Goal: Task Accomplishment & Management: Use online tool/utility

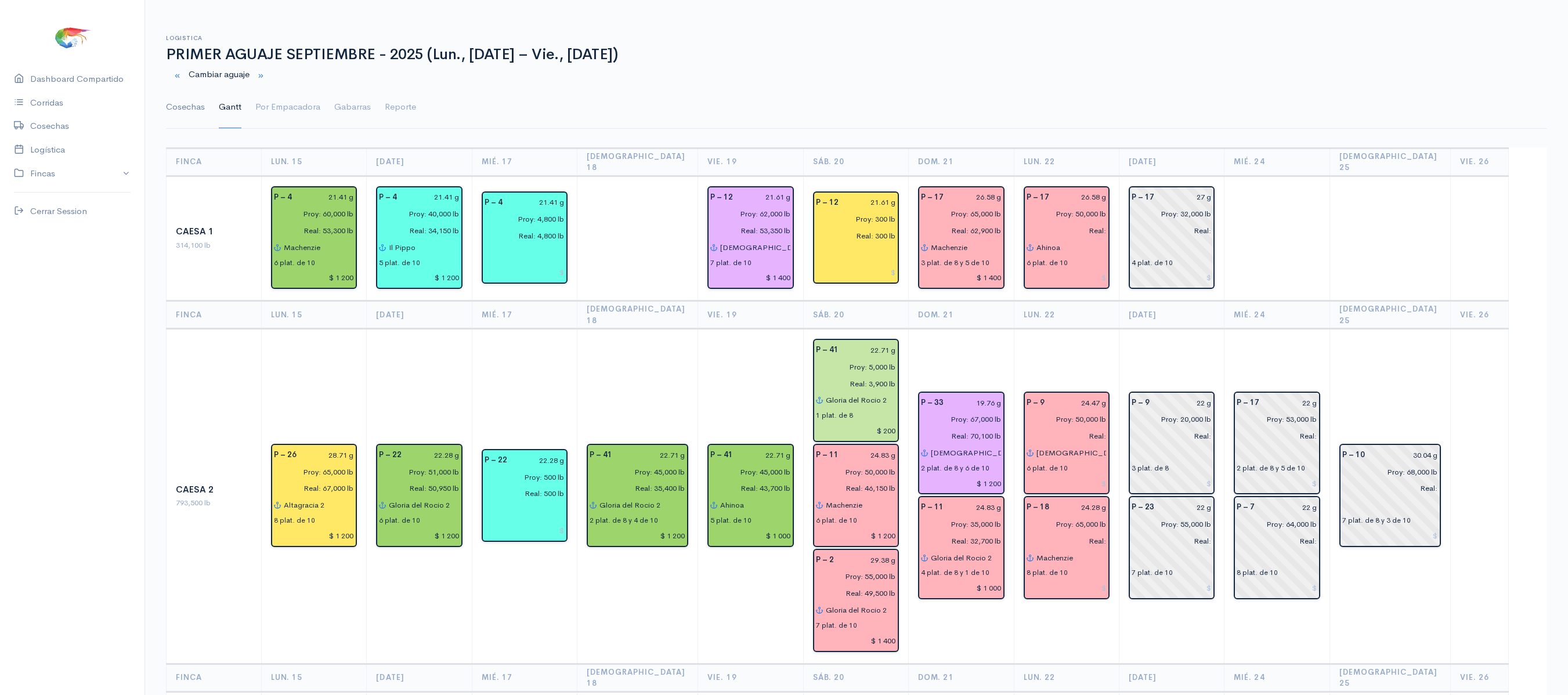
click at [189, 106] on link "Cosechas" at bounding box center [186, 107] width 39 height 42
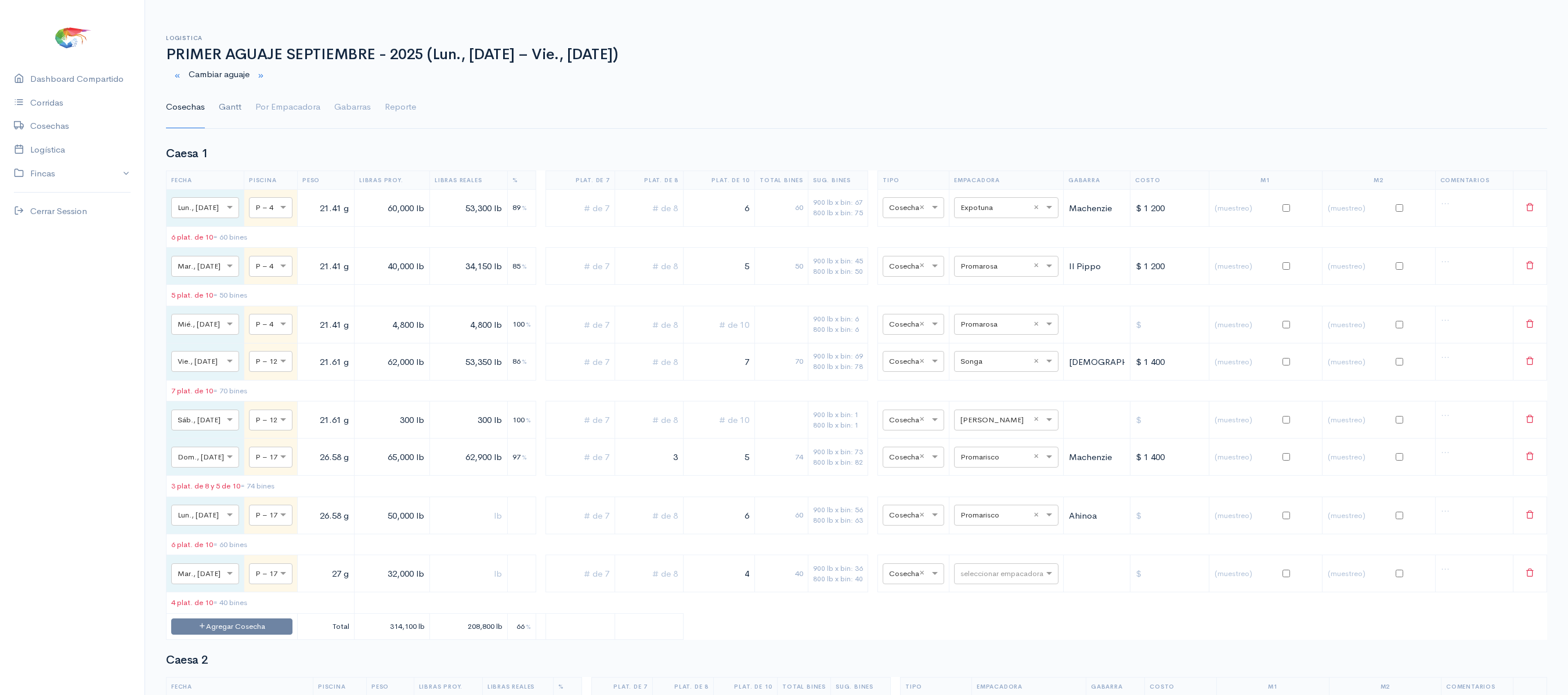
click at [222, 114] on link "Gantt" at bounding box center [229, 107] width 23 height 42
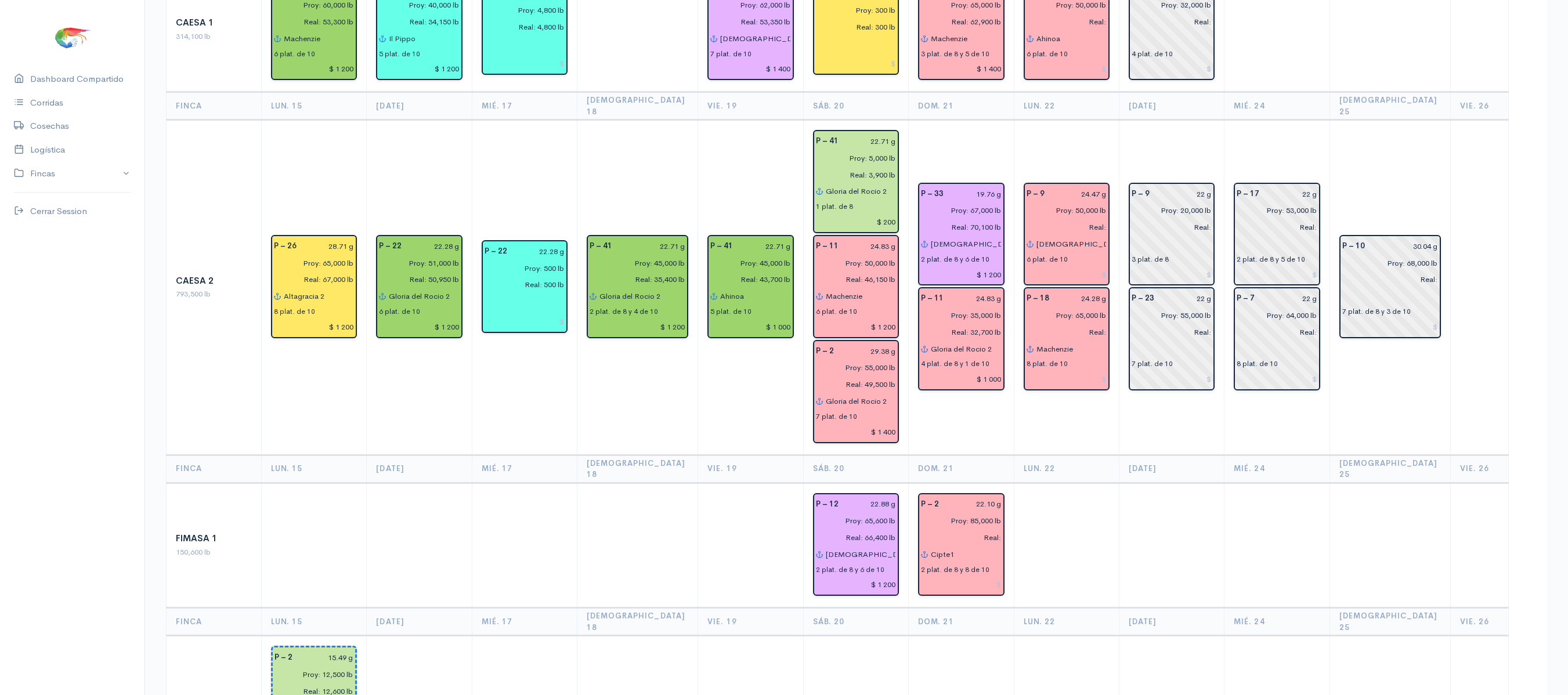
scroll to position [208, 0]
click at [995, 578] on input at bounding box center [961, 587] width 80 height 17
click at [1180, 495] on td at bounding box center [1172, 547] width 105 height 125
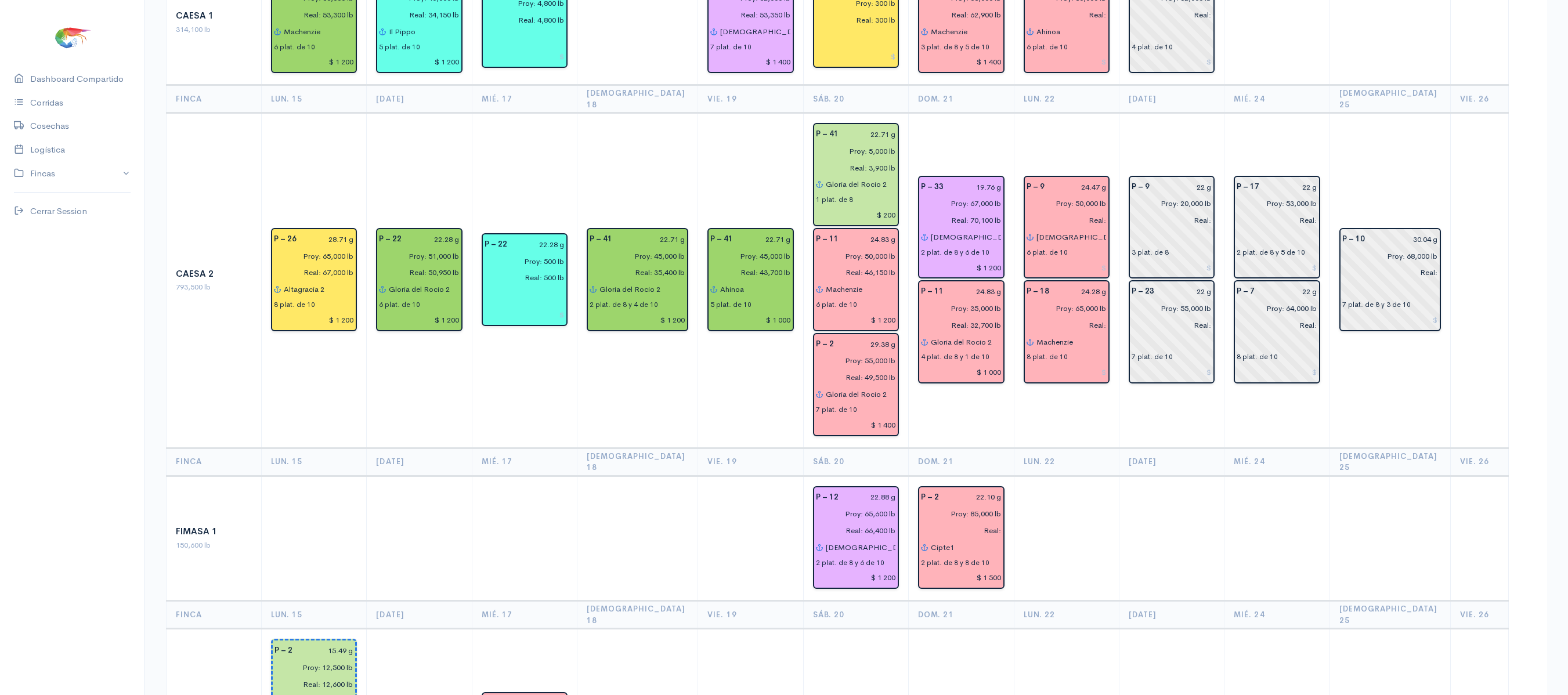
scroll to position [217, 0]
click at [991, 568] on input "$ 1 500" at bounding box center [961, 577] width 80 height 17
type input "$ 1 600"
click at [1066, 557] on td at bounding box center [1066, 537] width 105 height 125
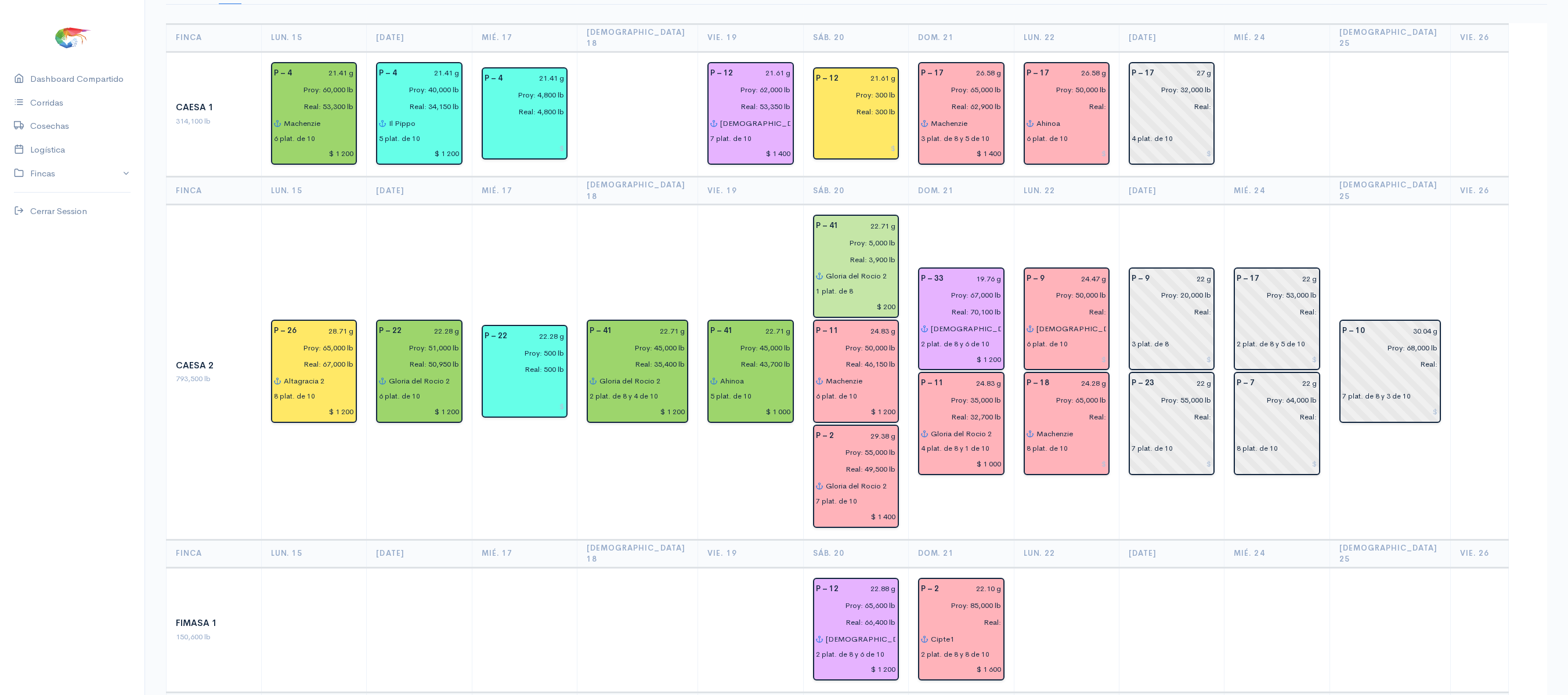
scroll to position [127, 0]
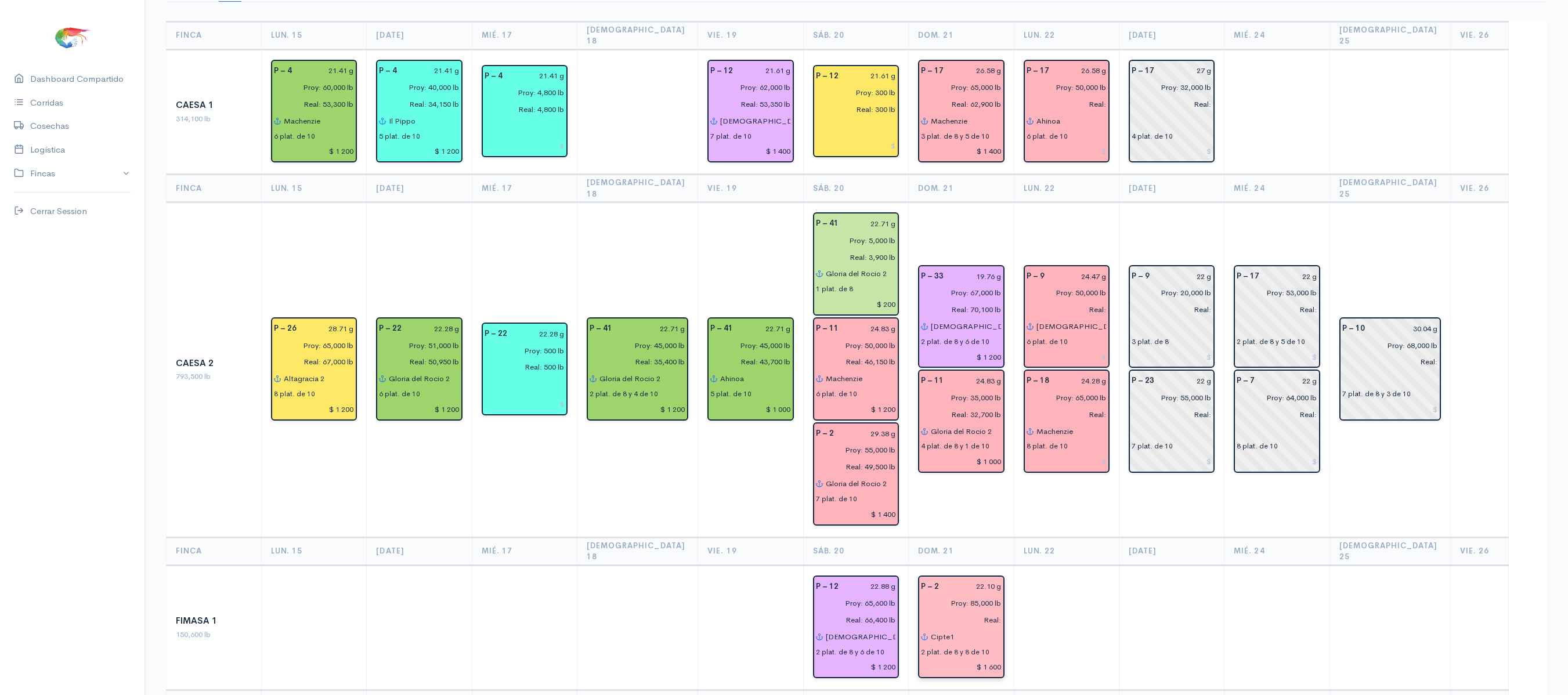
click at [997, 612] on input "Real:" at bounding box center [957, 620] width 87 height 17
click at [1094, 211] on td "P – 9 24.47 g Proy: 50,000 lb Real: [DEMOGRAPHIC_DATA] del gran poder 6 plat. d…" at bounding box center [1066, 370] width 105 height 335
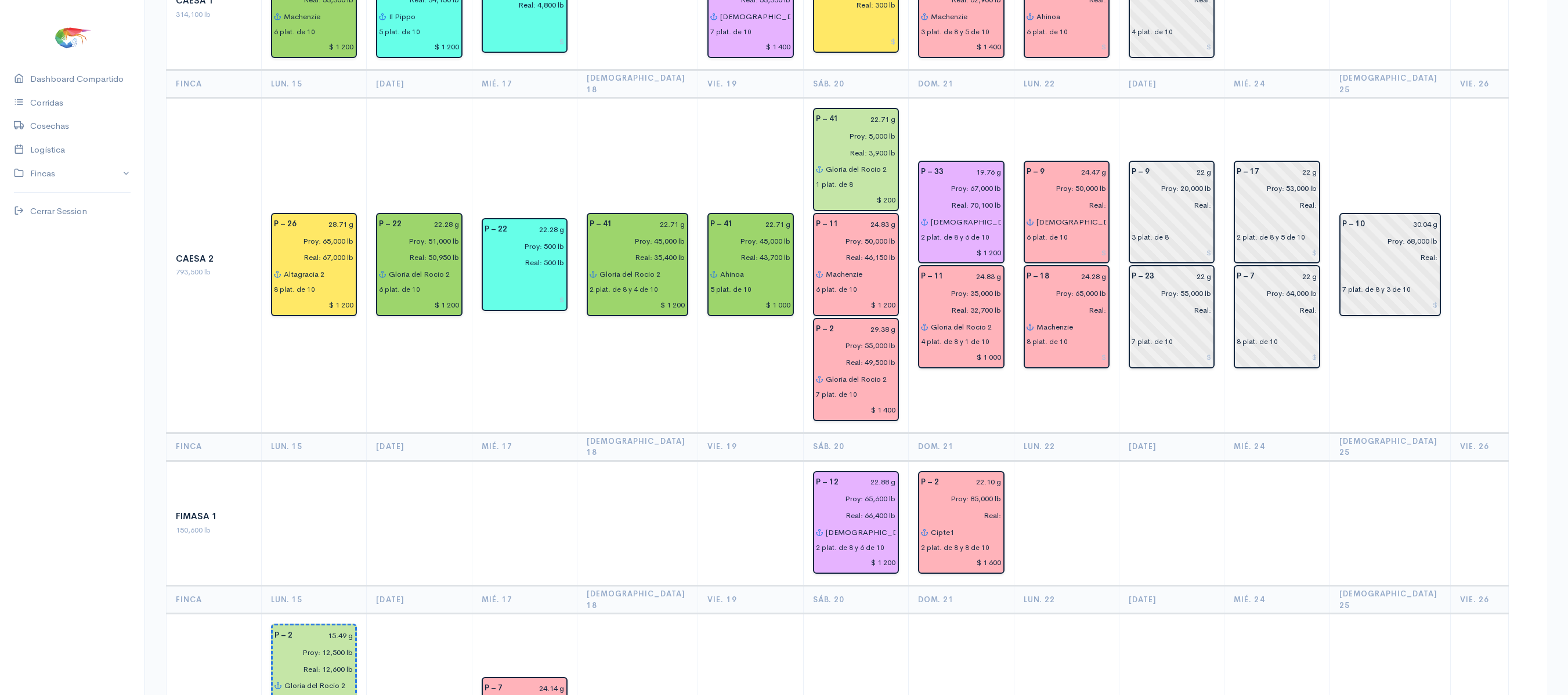
scroll to position [0, 0]
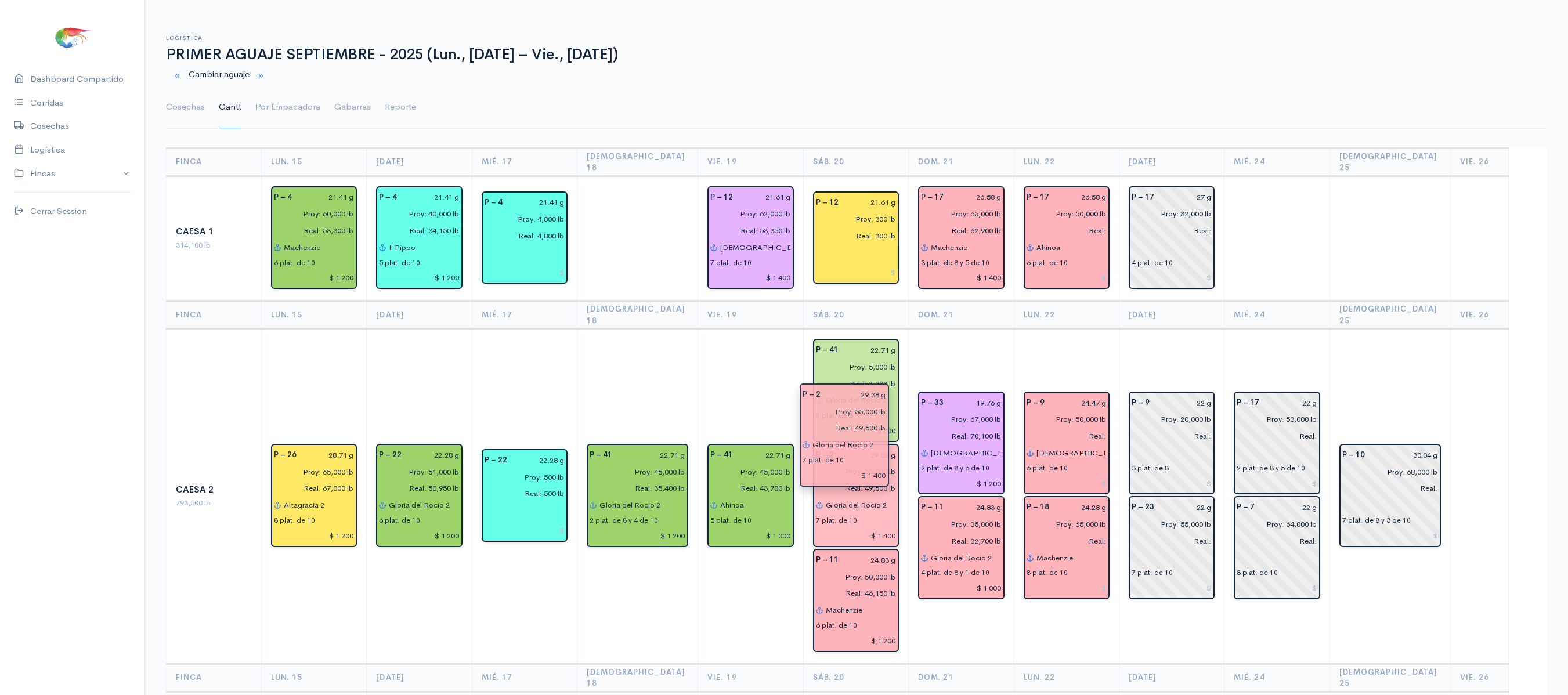
drag, startPoint x: 847, startPoint y: 570, endPoint x: 841, endPoint y: 427, distance: 143.1
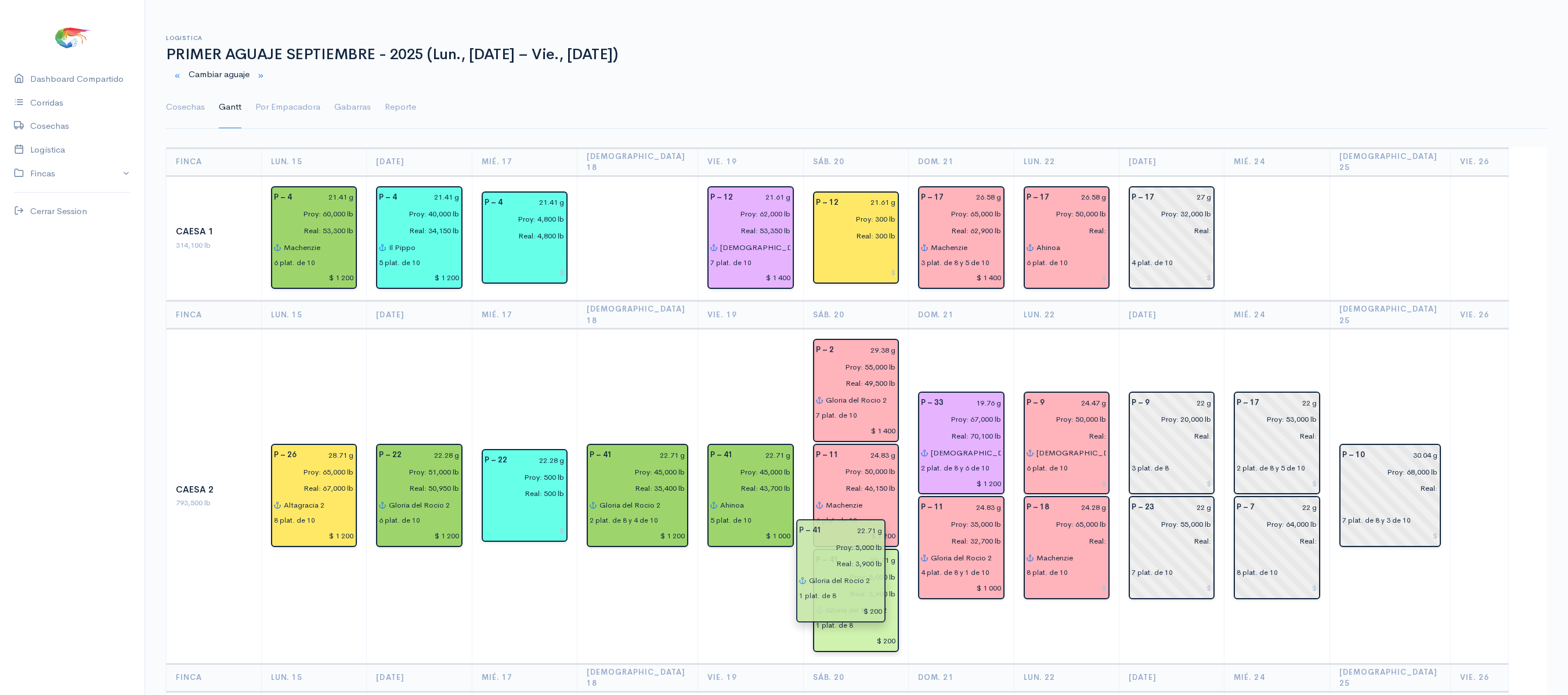
drag, startPoint x: 877, startPoint y: 348, endPoint x: 868, endPoint y: 548, distance: 200.2
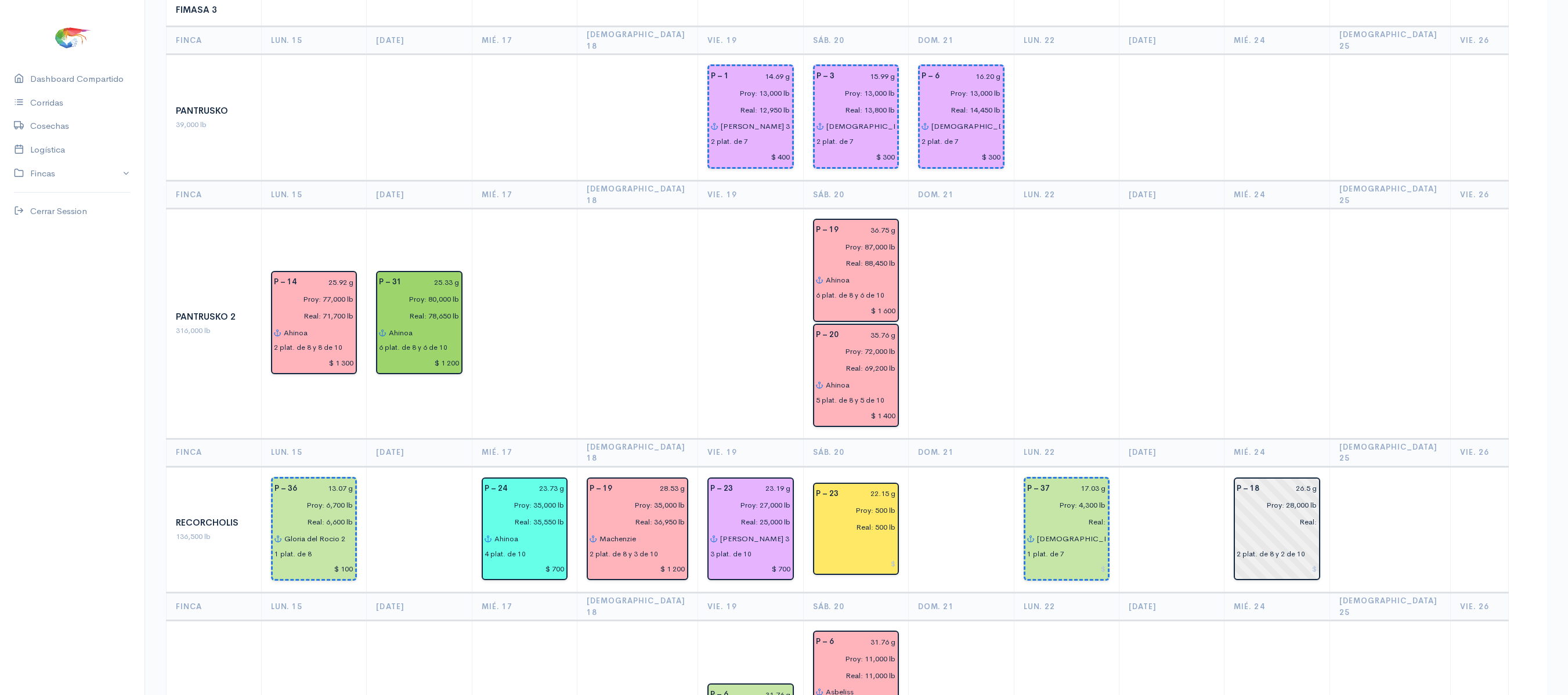
scroll to position [980, 0]
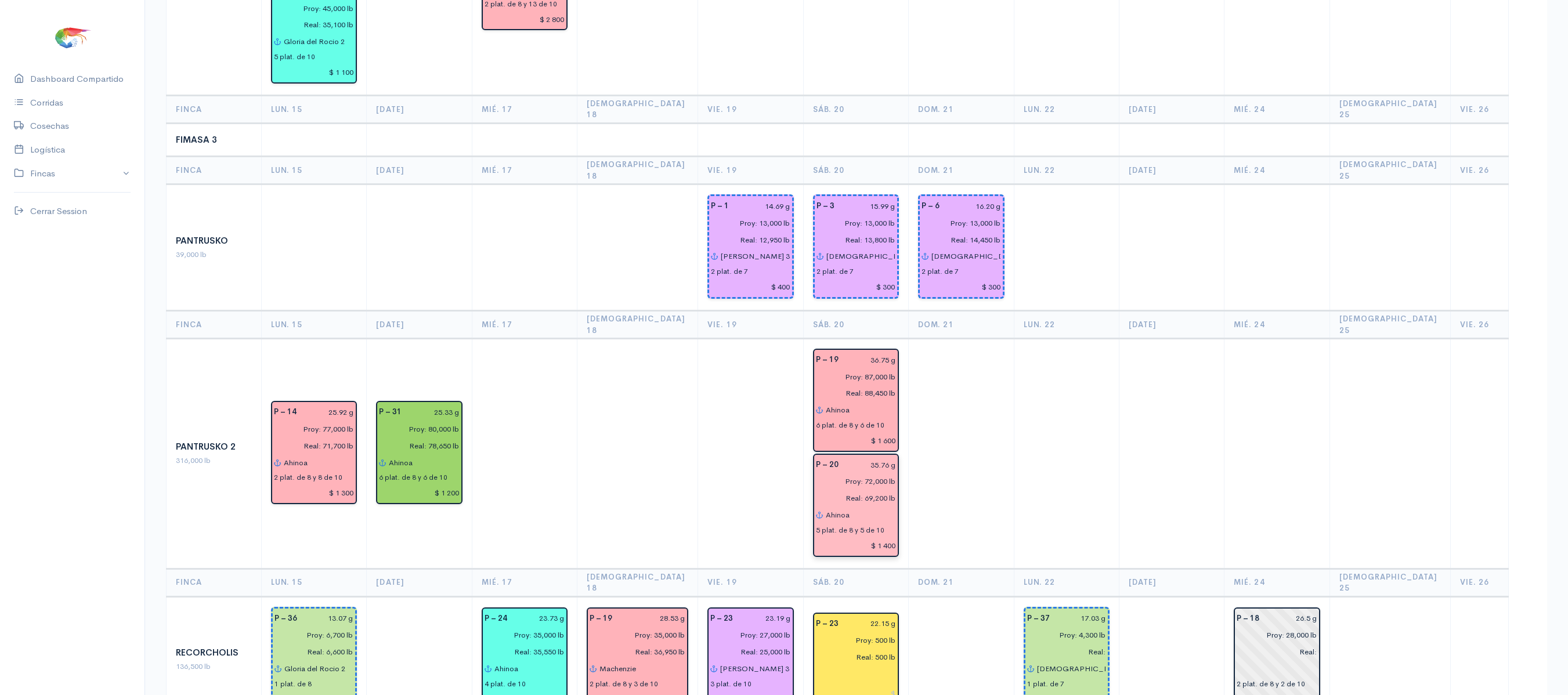
click at [875, 506] on input "Ahinoa" at bounding box center [861, 515] width 71 height 17
type input "A"
click at [896, 548] on button "Je hova es mi [PERSON_NAME]" at bounding box center [934, 558] width 217 height 20
type input "[DEMOGRAPHIC_DATA] es mi [PERSON_NAME]"
click at [985, 444] on td at bounding box center [961, 454] width 105 height 230
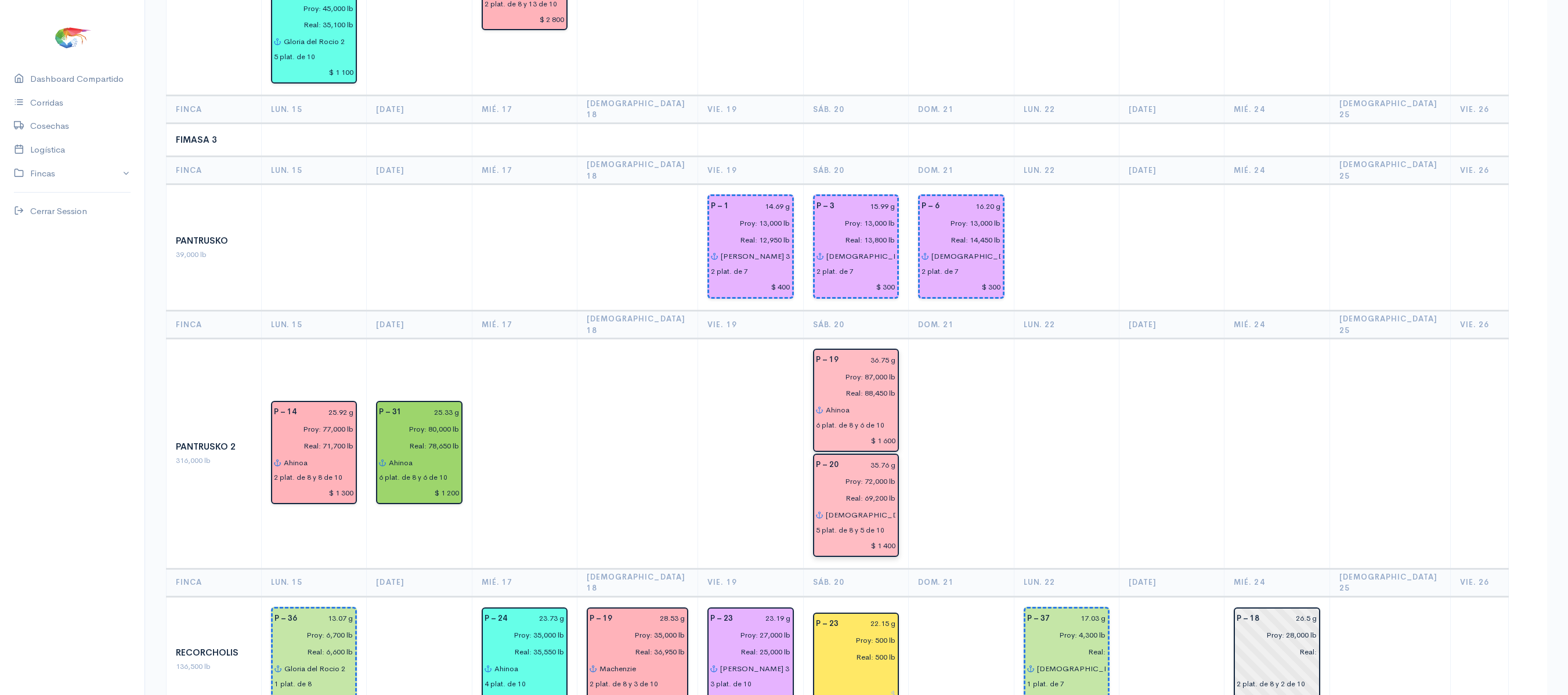
click at [881, 432] on input "$ 1 600" at bounding box center [856, 441] width 80 height 17
type input "$ 1 800"
click at [882, 537] on input "$ 1 400" at bounding box center [856, 546] width 80 height 17
type input "$ 1 500"
click at [910, 448] on td at bounding box center [961, 454] width 105 height 230
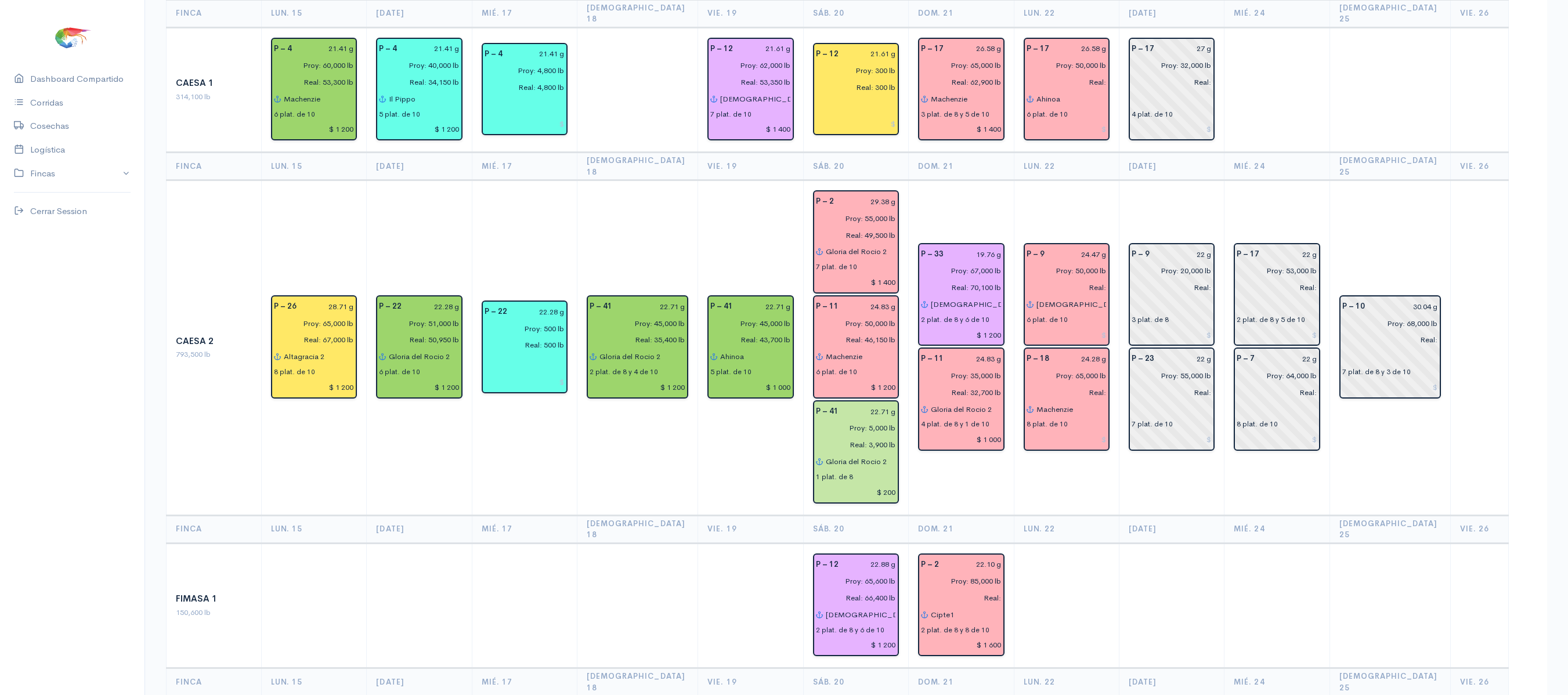
scroll to position [0, 0]
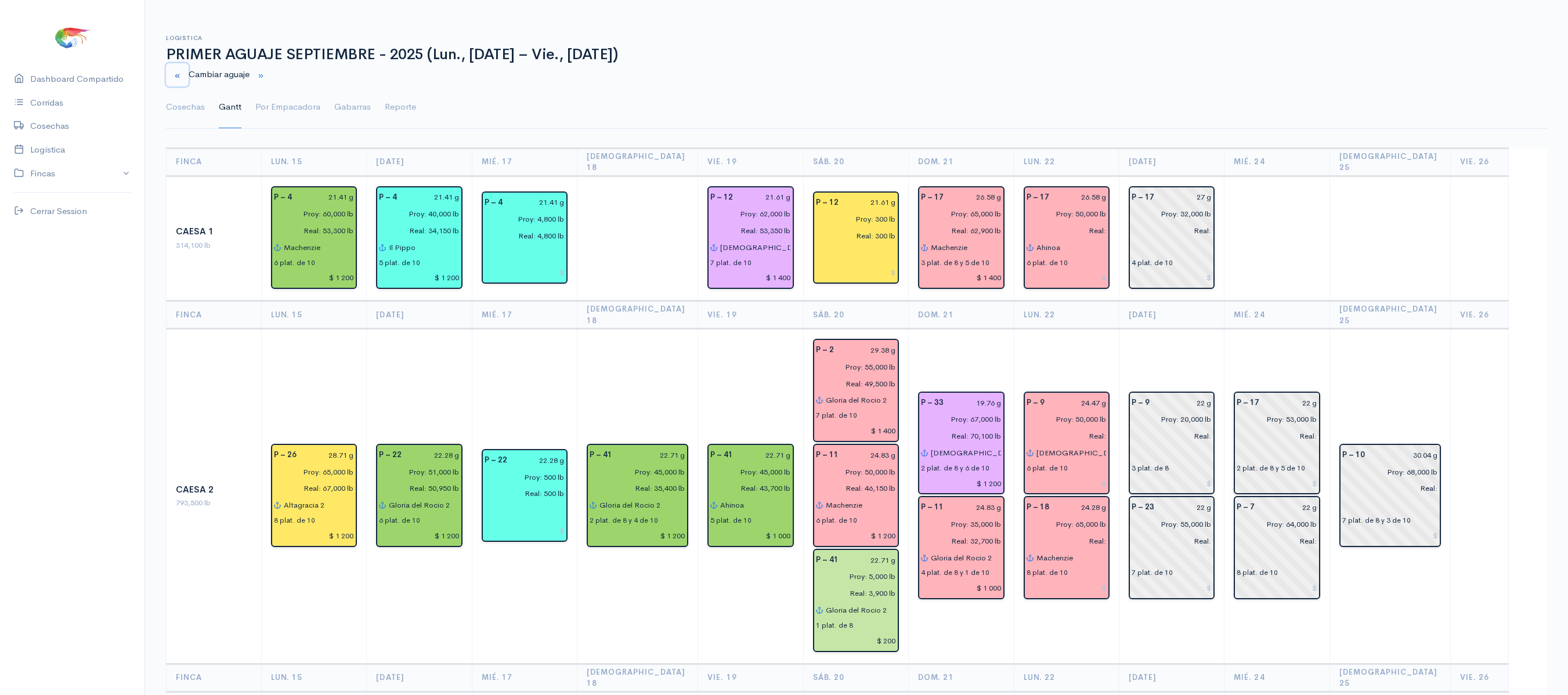
click at [178, 73] on small "button" at bounding box center [177, 75] width 7 height 7
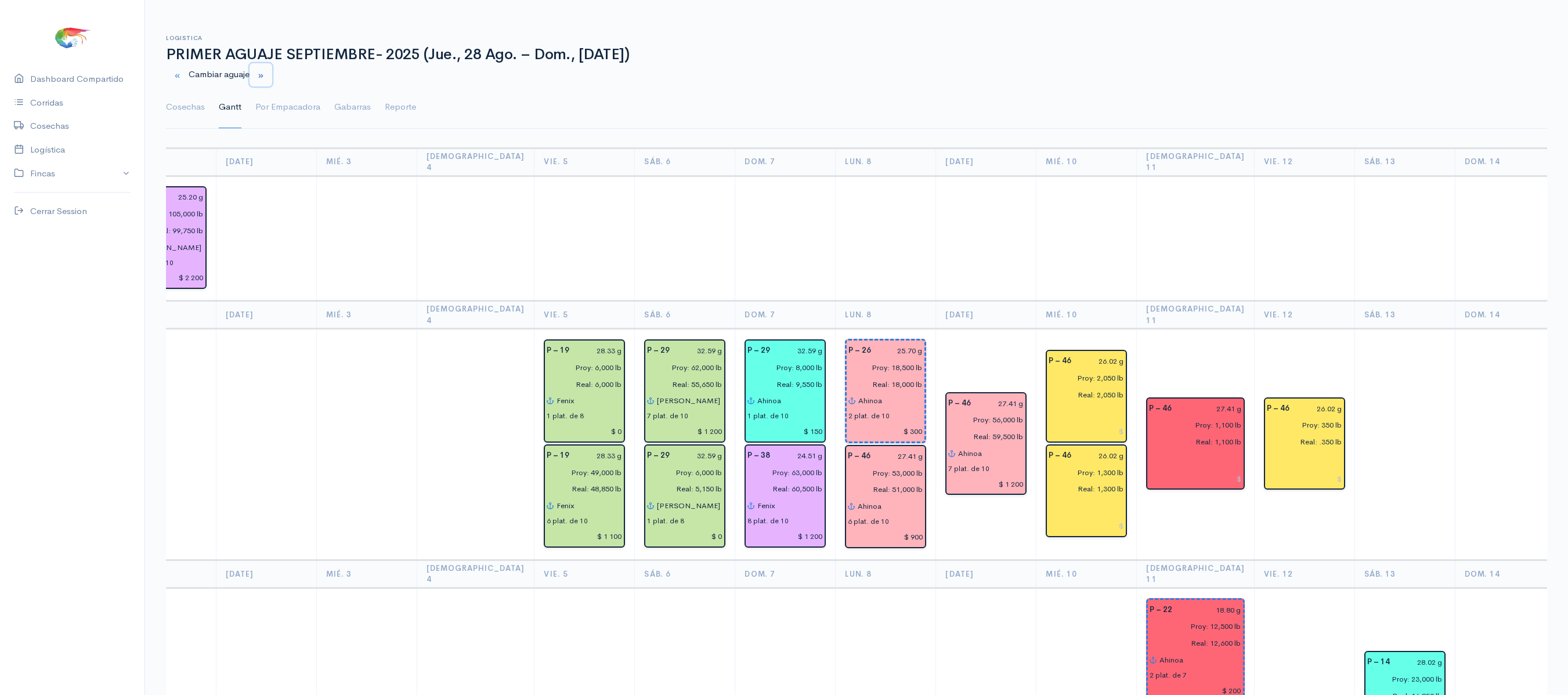
click at [272, 73] on button "button" at bounding box center [261, 75] width 23 height 24
